Goal: Transaction & Acquisition: Purchase product/service

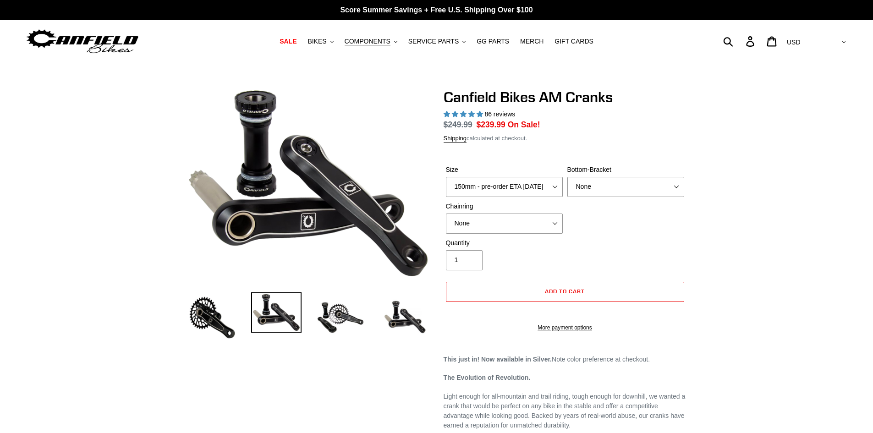
select select "highest-rating"
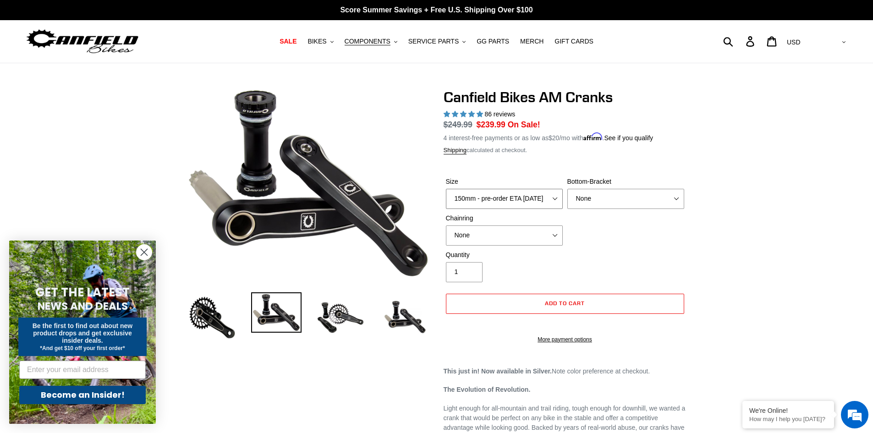
click at [547, 200] on select "150mm - pre-order ETA [DATE] 155mm - pre-order ETA [DATE] 160mm - pre-order ETA…" at bounding box center [504, 199] width 117 height 20
select select "160mm - pre-order ETA [DATE]"
click at [446, 189] on select "150mm - pre-order ETA [DATE] 155mm - pre-order ETA [DATE] 160mm - pre-order ETA…" at bounding box center [504, 199] width 117 height 20
click at [620, 195] on select "None BSA Threaded 68/73mm Press Fit PF92" at bounding box center [625, 199] width 117 height 20
click at [567, 189] on select "None BSA Threaded 68/73mm Press Fit PF92" at bounding box center [625, 199] width 117 height 20
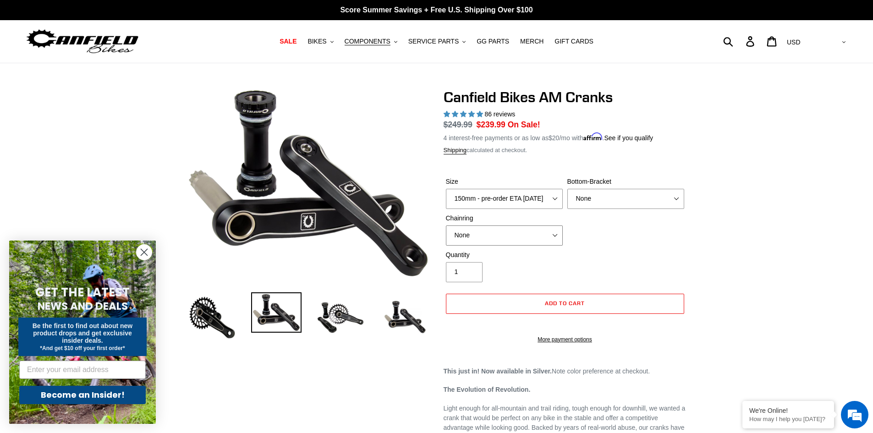
click at [528, 233] on select "None 30t Round (Boost 148) 30t Oval (Boost 148) 32t Round (Boost 148) 32t Oval …" at bounding box center [504, 235] width 117 height 20
click at [446, 225] on select "None 30t Round (Boost 148) 30t Oval (Boost 148) 32t Round (Boost 148) 32t Oval …" at bounding box center [504, 235] width 117 height 20
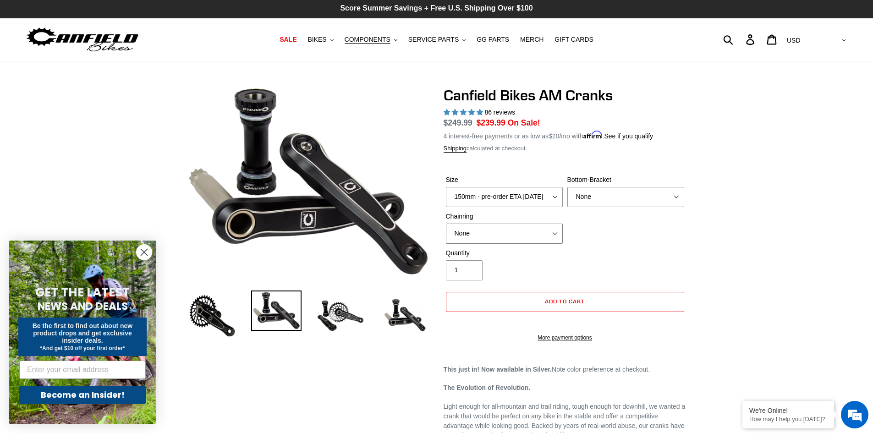
scroll to position [1, 0]
